Goal: Task Accomplishment & Management: Use online tool/utility

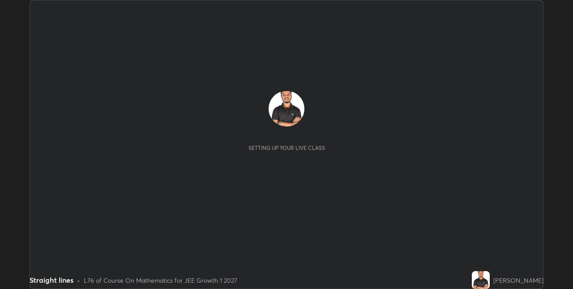
scroll to position [289, 573]
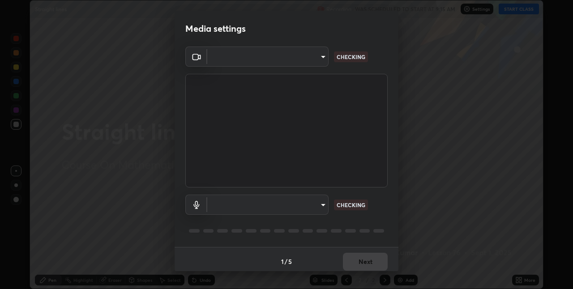
type input "e74ca63ae388f954bfaf6653c56e5440299f2e2585bfa252c10ec08d26b876d3"
click at [318, 204] on body "Erase all Straight lines Recording WAS SCHEDULED TO START AT 9:15 AM Settings S…" at bounding box center [286, 144] width 573 height 289
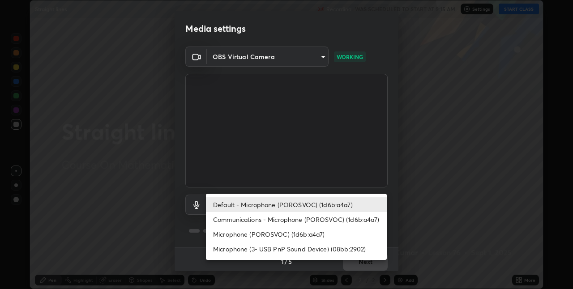
click at [303, 219] on li "Communications - Microphone (POROSVOC) (1d6b:a4a7)" at bounding box center [296, 219] width 181 height 15
type input "communications"
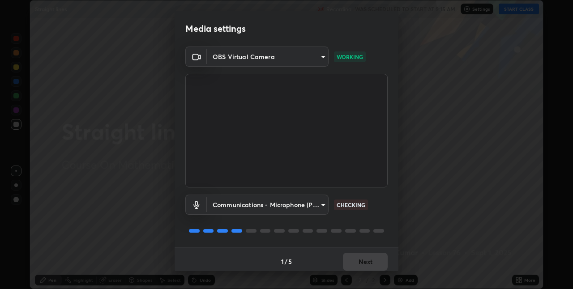
scroll to position [4, 0]
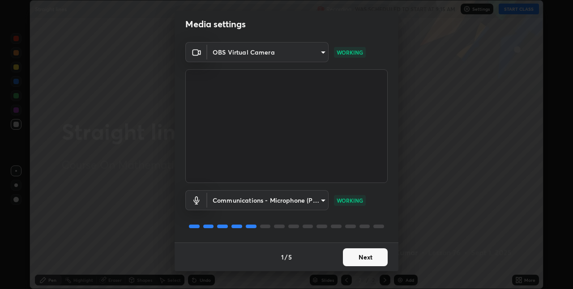
click at [351, 254] on button "Next" at bounding box center [365, 258] width 45 height 18
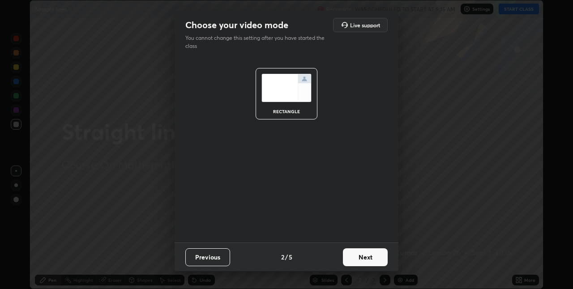
click at [352, 258] on button "Next" at bounding box center [365, 258] width 45 height 18
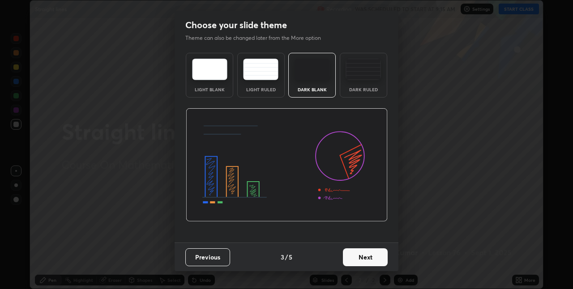
click at [353, 257] on button "Next" at bounding box center [365, 258] width 45 height 18
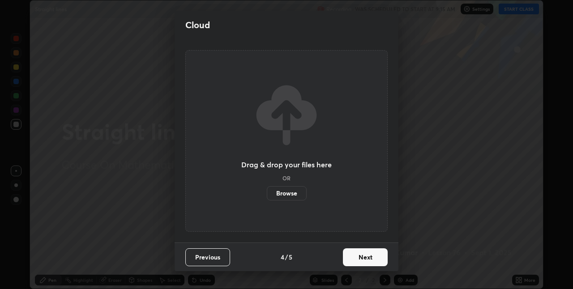
click at [352, 261] on button "Next" at bounding box center [365, 258] width 45 height 18
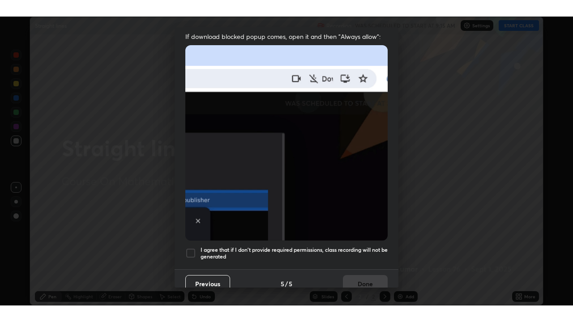
scroll to position [187, 0]
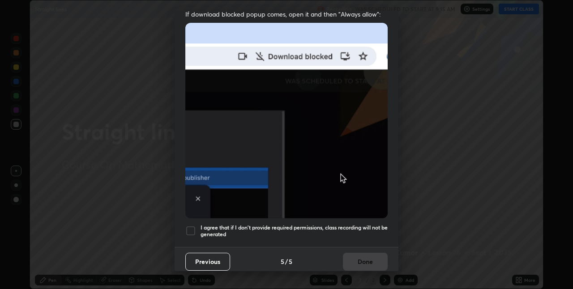
click at [347, 224] on h5 "I agree that if I don't provide required permissions, class recording will not …" at bounding box center [294, 231] width 187 height 14
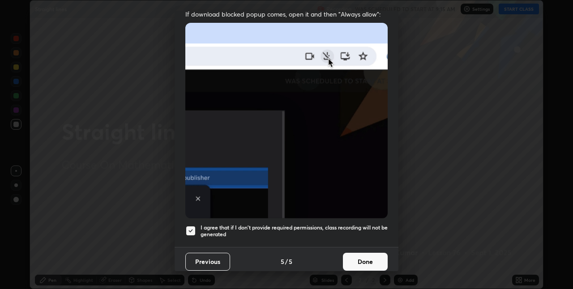
click at [357, 255] on button "Done" at bounding box center [365, 262] width 45 height 18
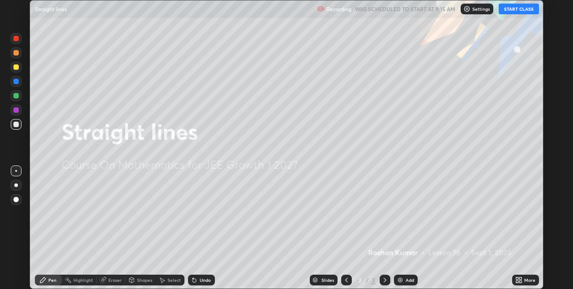
click at [513, 9] on button "START CLASS" at bounding box center [519, 9] width 40 height 11
click at [517, 279] on icon at bounding box center [517, 279] width 2 height 2
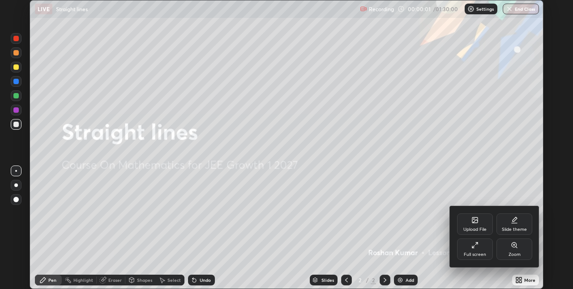
click at [475, 251] on div "Full screen" at bounding box center [475, 249] width 36 height 21
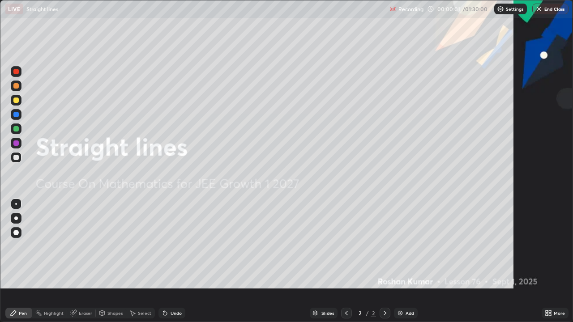
scroll to position [322, 573]
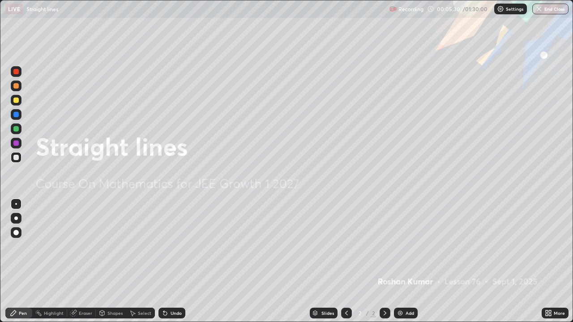
click at [397, 289] on img at bounding box center [400, 313] width 7 height 7
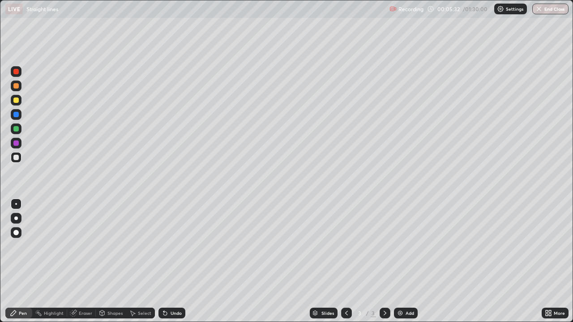
click at [15, 233] on div at bounding box center [15, 232] width 5 height 5
click at [16, 87] on div at bounding box center [15, 85] width 5 height 5
click at [15, 129] on div at bounding box center [15, 128] width 5 height 5
click at [14, 144] on div at bounding box center [15, 143] width 5 height 5
click at [16, 115] on div at bounding box center [15, 114] width 5 height 5
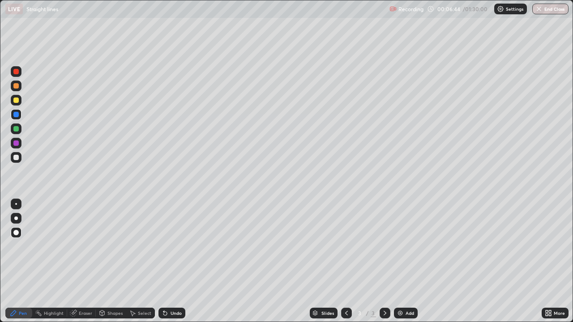
click at [16, 158] on div at bounding box center [15, 157] width 5 height 5
click at [17, 115] on div at bounding box center [15, 114] width 5 height 5
click at [15, 102] on div at bounding box center [15, 100] width 5 height 5
click at [85, 289] on div "Eraser" at bounding box center [85, 313] width 13 height 4
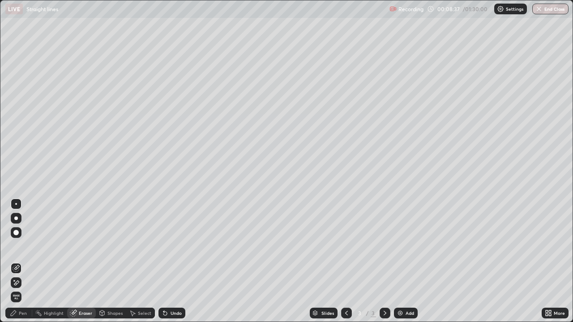
click at [21, 289] on div "Pen" at bounding box center [23, 313] width 8 height 4
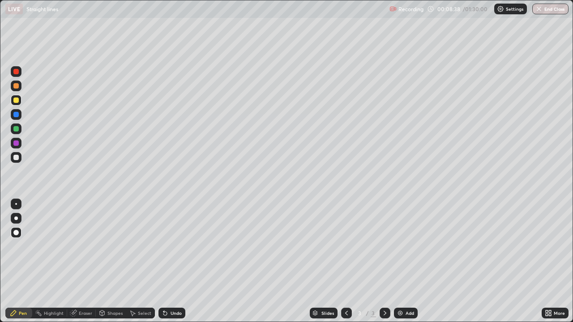
click at [15, 129] on div at bounding box center [15, 128] width 5 height 5
click at [17, 158] on div at bounding box center [15, 157] width 5 height 5
click at [16, 73] on div at bounding box center [15, 71] width 5 height 5
click at [398, 289] on img at bounding box center [400, 313] width 7 height 7
click at [16, 158] on div at bounding box center [15, 157] width 5 height 5
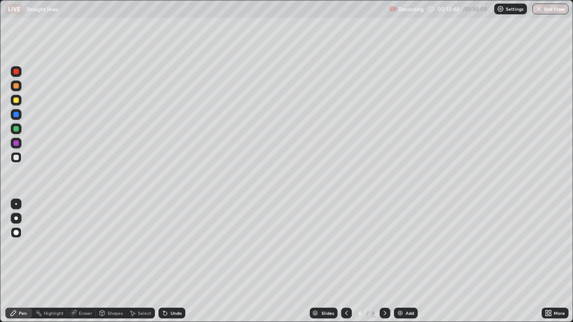
click at [16, 75] on div at bounding box center [16, 71] width 11 height 11
click at [15, 101] on div at bounding box center [15, 100] width 5 height 5
click at [15, 159] on div at bounding box center [15, 157] width 5 height 5
click at [17, 129] on div at bounding box center [15, 128] width 5 height 5
click at [17, 144] on div at bounding box center [15, 143] width 5 height 5
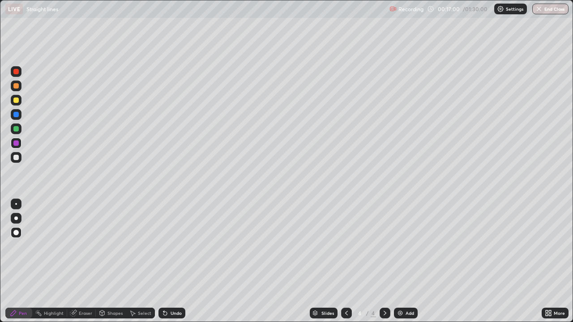
click at [16, 158] on div at bounding box center [15, 157] width 5 height 5
click at [15, 73] on div at bounding box center [15, 71] width 5 height 5
click at [15, 157] on div at bounding box center [15, 157] width 5 height 5
click at [16, 115] on div at bounding box center [15, 114] width 5 height 5
click at [16, 143] on div at bounding box center [15, 143] width 5 height 5
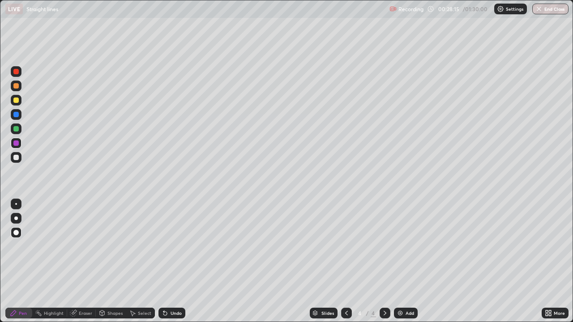
click at [397, 289] on img at bounding box center [400, 313] width 7 height 7
click at [17, 159] on div at bounding box center [15, 157] width 5 height 5
click at [17, 129] on div at bounding box center [15, 128] width 5 height 5
click at [17, 145] on div at bounding box center [15, 143] width 5 height 5
click at [17, 102] on div at bounding box center [15, 100] width 5 height 5
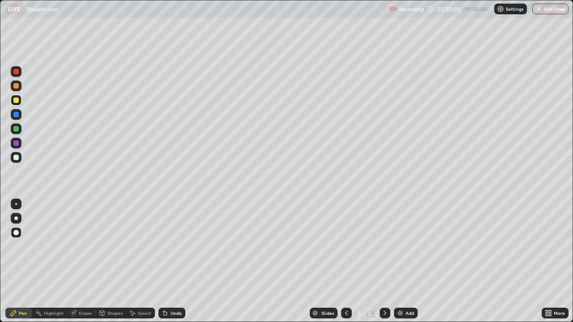
click at [17, 159] on div at bounding box center [15, 157] width 5 height 5
click at [17, 145] on div at bounding box center [15, 143] width 5 height 5
click at [18, 130] on div at bounding box center [15, 128] width 5 height 5
click at [16, 113] on div at bounding box center [15, 114] width 5 height 5
click at [15, 129] on div at bounding box center [15, 128] width 5 height 5
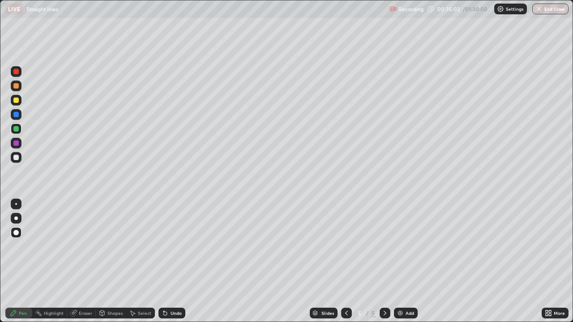
click at [15, 87] on div at bounding box center [15, 85] width 5 height 5
click at [398, 289] on img at bounding box center [400, 313] width 7 height 7
click at [17, 129] on div at bounding box center [15, 128] width 5 height 5
click at [14, 158] on div at bounding box center [15, 157] width 5 height 5
click at [16, 118] on div at bounding box center [16, 114] width 11 height 11
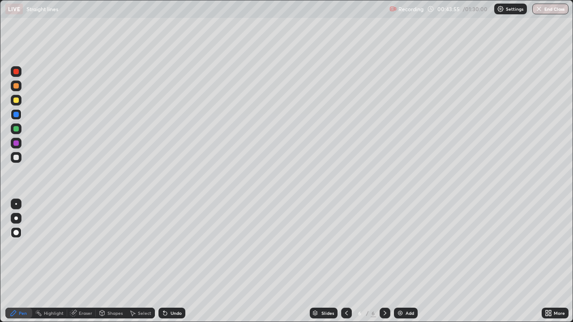
click at [16, 144] on div at bounding box center [15, 143] width 5 height 5
click at [17, 130] on div at bounding box center [15, 128] width 5 height 5
click at [16, 73] on div at bounding box center [15, 71] width 5 height 5
click at [15, 90] on div at bounding box center [16, 86] width 11 height 11
click at [14, 159] on div at bounding box center [15, 157] width 5 height 5
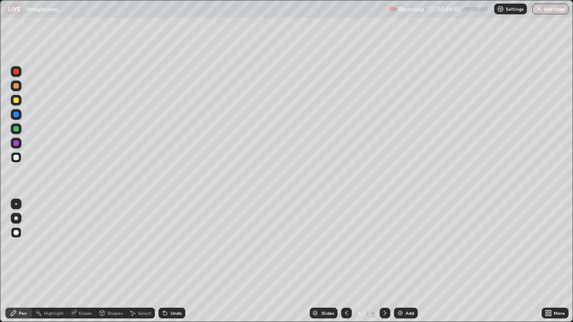
click at [16, 115] on div at bounding box center [15, 114] width 5 height 5
click at [13, 130] on div at bounding box center [15, 128] width 5 height 5
click at [16, 144] on div at bounding box center [15, 143] width 5 height 5
click at [14, 74] on div at bounding box center [15, 71] width 5 height 5
click at [15, 158] on div at bounding box center [15, 157] width 5 height 5
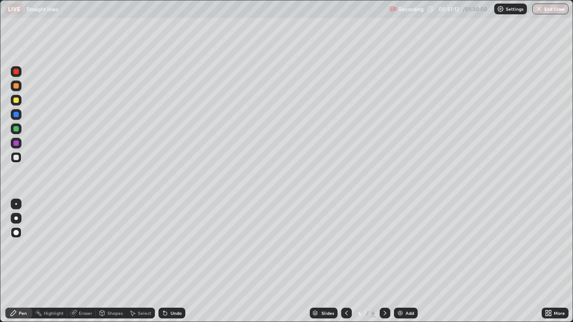
click at [16, 145] on div at bounding box center [15, 143] width 5 height 5
click at [398, 289] on img at bounding box center [400, 313] width 7 height 7
click at [15, 159] on div at bounding box center [15, 157] width 5 height 5
click at [15, 100] on div at bounding box center [15, 100] width 5 height 5
click at [16, 129] on div at bounding box center [15, 128] width 5 height 5
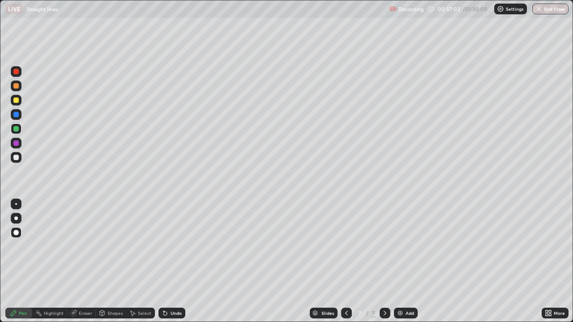
click at [15, 144] on div at bounding box center [15, 143] width 5 height 5
click at [17, 116] on div at bounding box center [15, 114] width 5 height 5
click at [17, 157] on div at bounding box center [15, 157] width 5 height 5
click at [16, 73] on div at bounding box center [15, 71] width 5 height 5
click at [15, 102] on div at bounding box center [15, 100] width 5 height 5
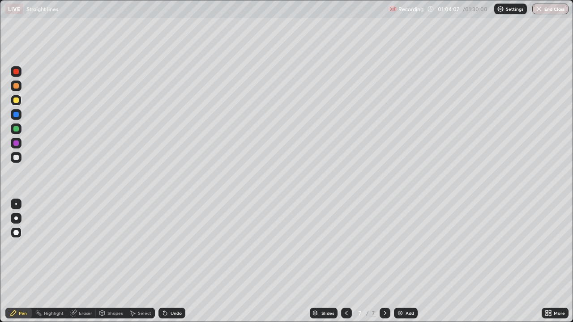
click at [15, 114] on div at bounding box center [15, 114] width 5 height 5
click at [16, 143] on div at bounding box center [15, 143] width 5 height 5
click at [15, 86] on div at bounding box center [15, 85] width 5 height 5
click at [15, 157] on div at bounding box center [15, 157] width 5 height 5
click at [398, 289] on img at bounding box center [400, 313] width 7 height 7
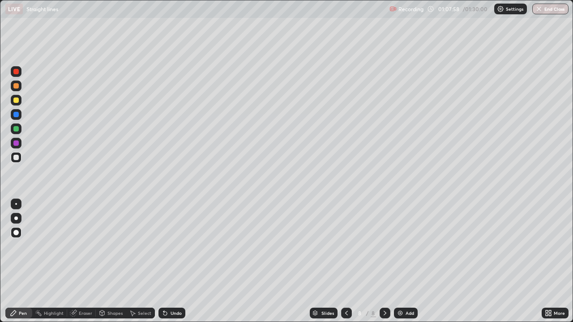
click at [16, 129] on div at bounding box center [15, 128] width 5 height 5
click at [17, 157] on div at bounding box center [15, 157] width 5 height 5
click at [15, 86] on div at bounding box center [15, 85] width 5 height 5
click at [15, 144] on div at bounding box center [15, 143] width 5 height 5
click at [15, 116] on div at bounding box center [15, 114] width 5 height 5
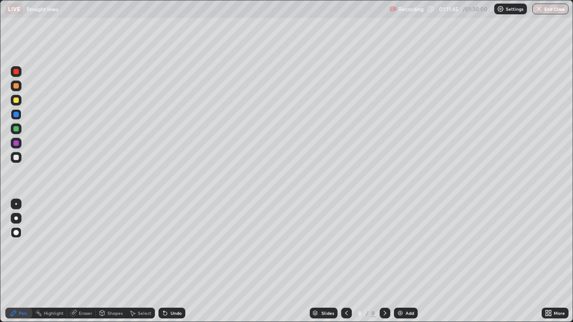
click at [82, 289] on div "Eraser" at bounding box center [85, 313] width 13 height 4
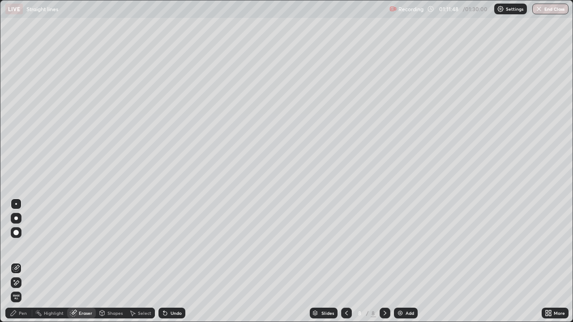
click at [23, 289] on div "Pen" at bounding box center [23, 313] width 8 height 4
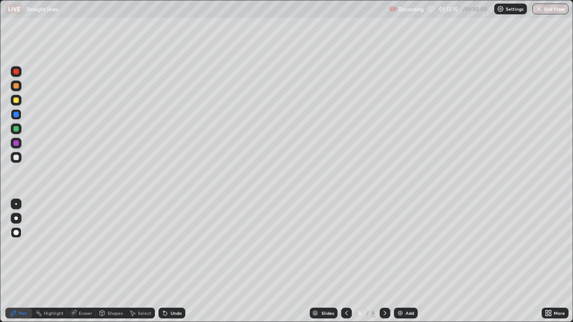
click at [16, 129] on div at bounding box center [15, 128] width 5 height 5
click at [16, 86] on div at bounding box center [15, 85] width 5 height 5
click at [17, 72] on div at bounding box center [15, 71] width 5 height 5
click at [20, 85] on div at bounding box center [16, 86] width 11 height 11
click at [16, 157] on div at bounding box center [15, 157] width 5 height 5
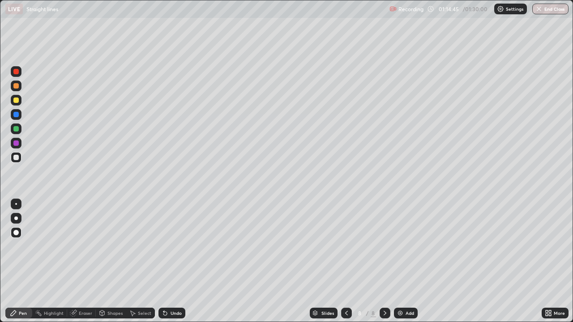
click at [16, 144] on div at bounding box center [15, 143] width 5 height 5
click at [18, 114] on div at bounding box center [15, 114] width 5 height 5
click at [86, 289] on div "Eraser" at bounding box center [85, 313] width 13 height 4
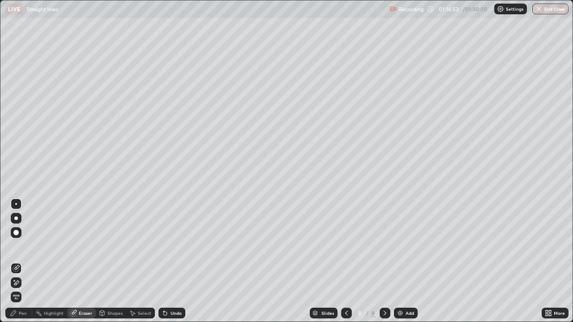
click at [25, 289] on div "Pen" at bounding box center [23, 313] width 8 height 4
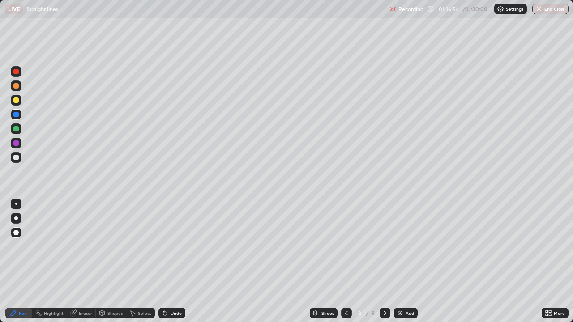
click at [18, 86] on div at bounding box center [15, 85] width 5 height 5
click at [554, 8] on button "End Class" at bounding box center [551, 9] width 36 height 11
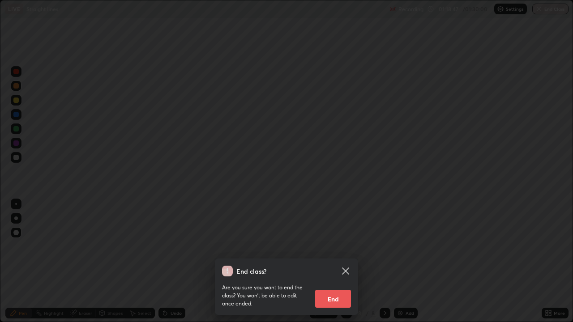
click at [329, 289] on button "End" at bounding box center [333, 299] width 36 height 18
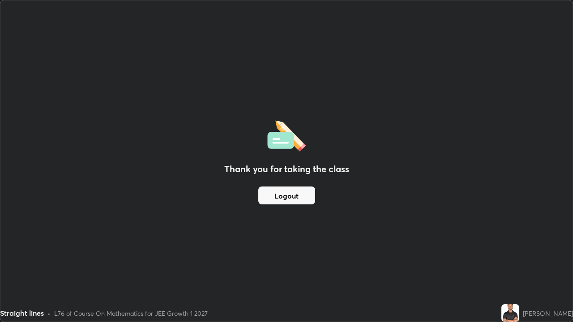
click at [292, 197] on button "Logout" at bounding box center [286, 196] width 57 height 18
